Goal: Transaction & Acquisition: Purchase product/service

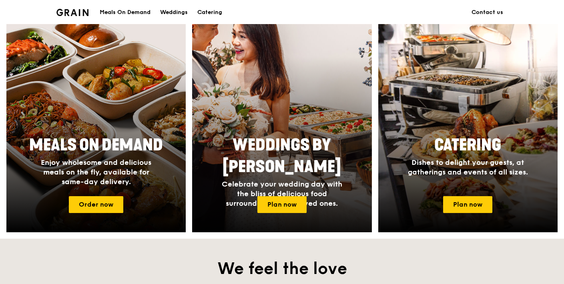
scroll to position [307, 0]
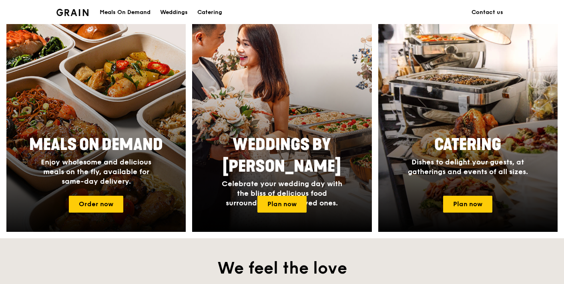
click at [108, 154] on h2 "Meals On Demand" at bounding box center [96, 145] width 151 height 22
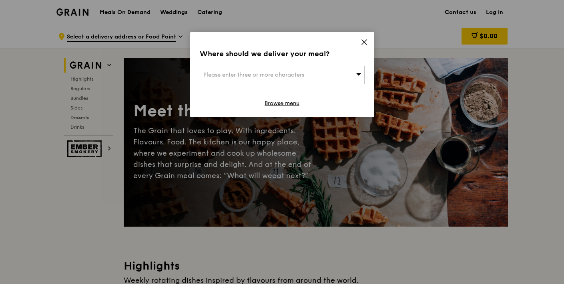
click at [314, 67] on div "Please enter three or more characters" at bounding box center [282, 75] width 165 height 18
click at [304, 77] on input "search" at bounding box center [282, 75] width 164 height 18
click at [365, 42] on icon at bounding box center [364, 42] width 5 height 5
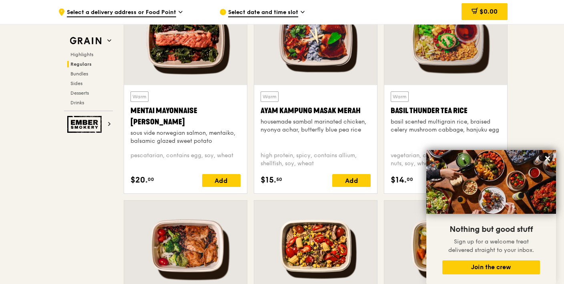
scroll to position [740, 0]
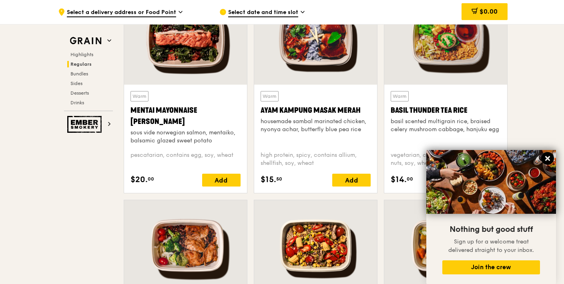
click at [550, 157] on icon at bounding box center [547, 158] width 7 height 7
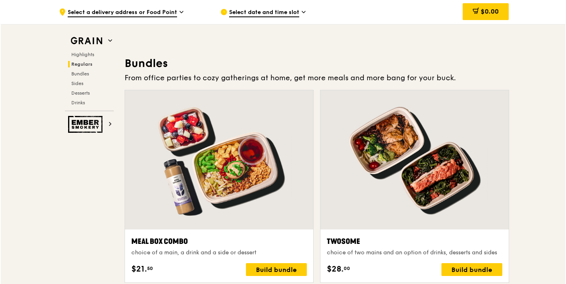
scroll to position [1122, 0]
click at [247, 158] on div at bounding box center [218, 159] width 188 height 139
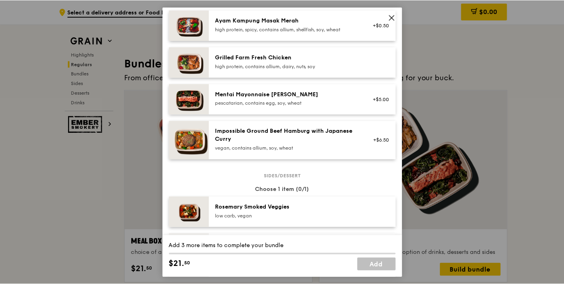
scroll to position [260, 0]
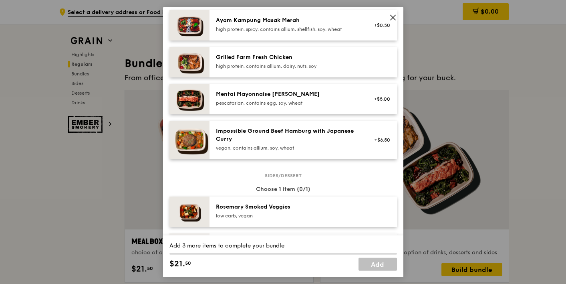
click at [284, 106] on div "pescatarian, contains egg, soy, wheat" at bounding box center [288, 103] width 144 height 6
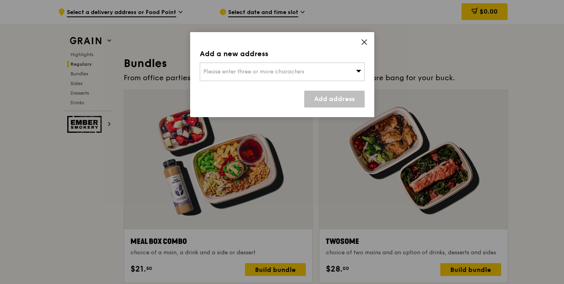
click at [277, 69] on span "Please enter three or more characters" at bounding box center [254, 71] width 101 height 7
click at [365, 43] on icon at bounding box center [364, 41] width 7 height 7
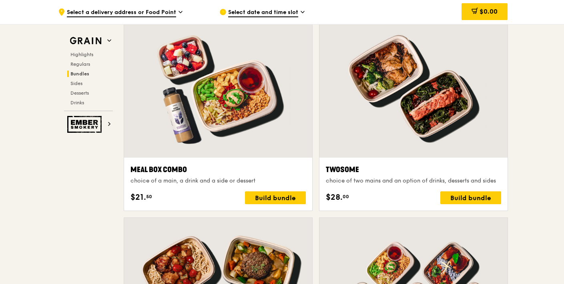
scroll to position [1195, 0]
